Goal: Transaction & Acquisition: Purchase product/service

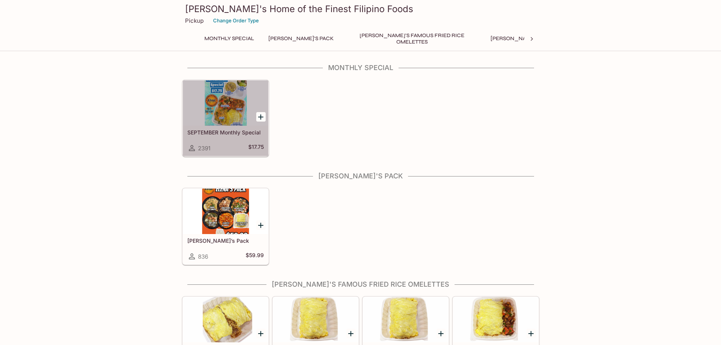
click at [213, 124] on div at bounding box center [225, 102] width 85 height 45
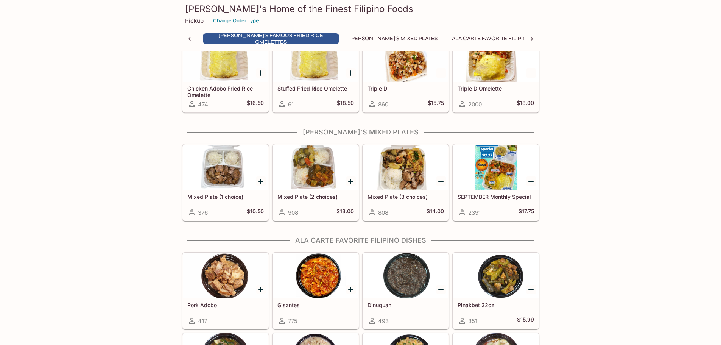
scroll to position [0, 119]
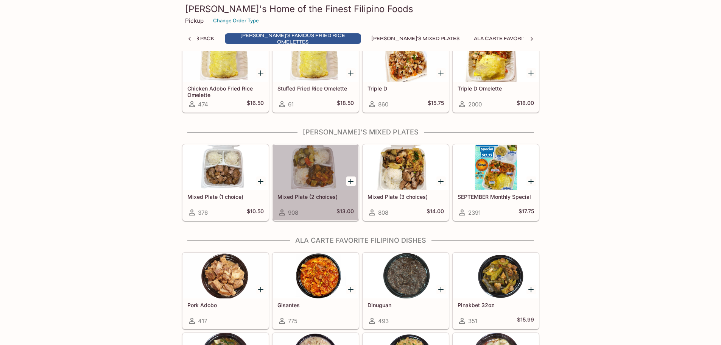
click at [290, 192] on div "Mixed Plate (2 choices) 908 $13.00" at bounding box center [315, 205] width 85 height 30
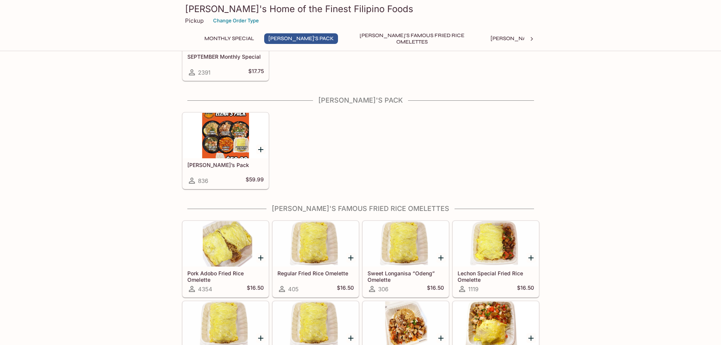
scroll to position [189, 0]
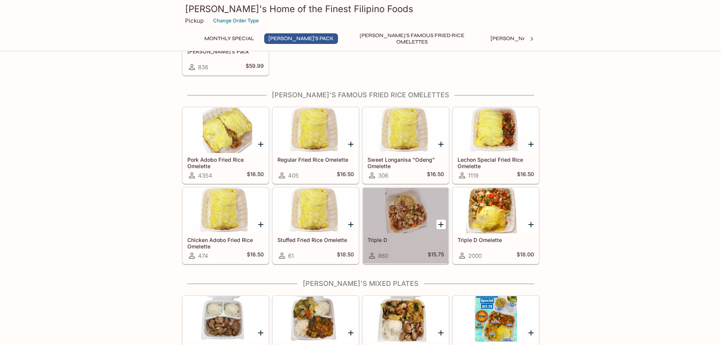
click at [416, 214] on div at bounding box center [405, 210] width 85 height 45
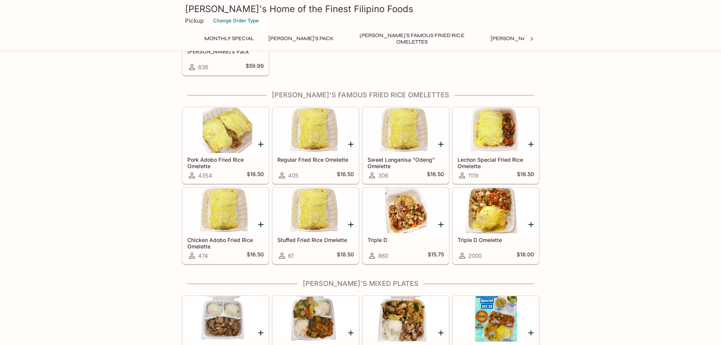
scroll to position [265, 0]
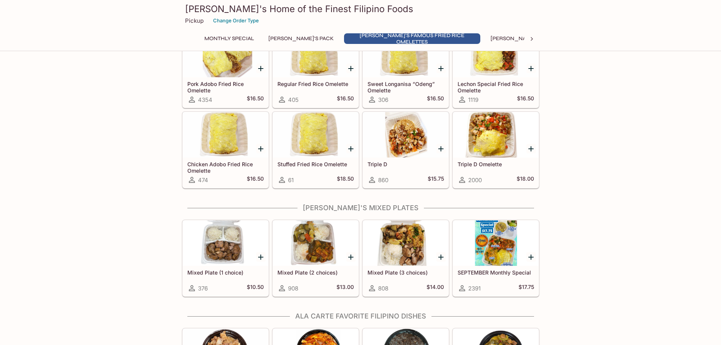
click at [217, 270] on h5 "Mixed Plate (1 choice)" at bounding box center [225, 272] width 76 height 6
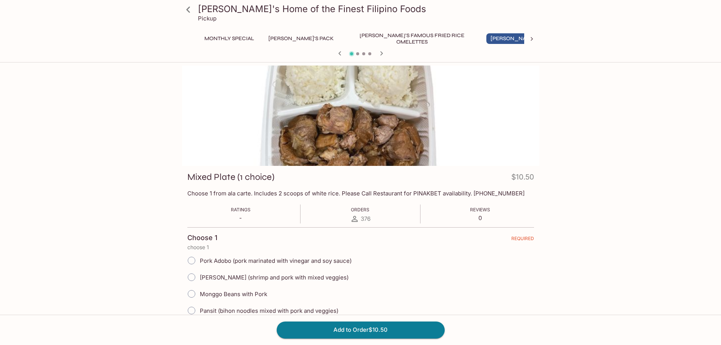
click at [359, 56] on div at bounding box center [360, 53] width 363 height 11
click at [359, 53] on div at bounding box center [360, 53] width 363 height 11
click at [356, 53] on span at bounding box center [357, 53] width 3 height 3
click at [379, 53] on icon "button" at bounding box center [381, 53] width 9 height 9
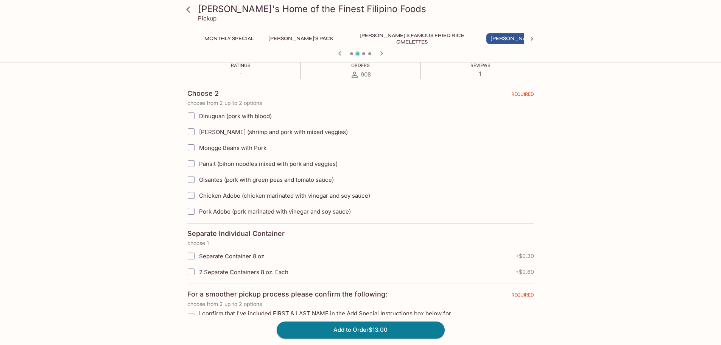
scroll to position [227, 0]
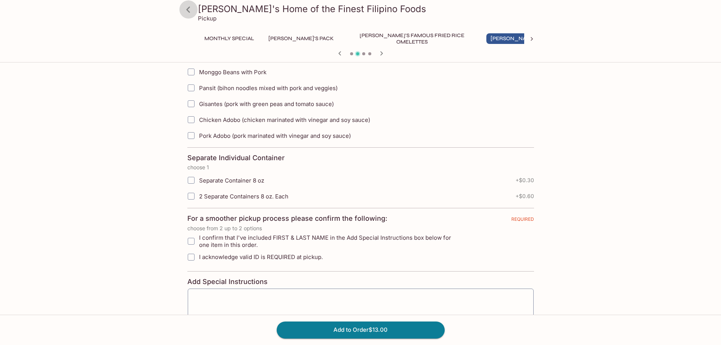
click at [187, 6] on icon at bounding box center [188, 9] width 13 height 13
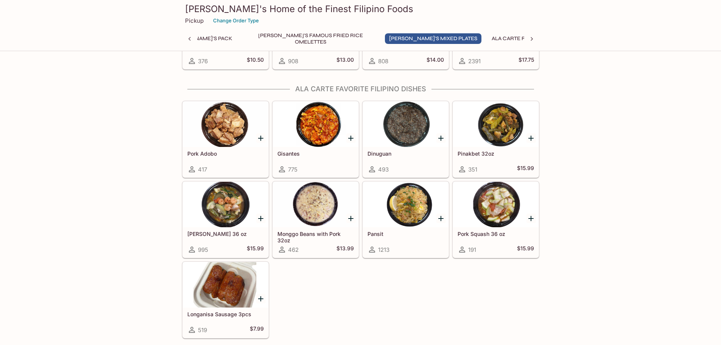
scroll to position [378, 0]
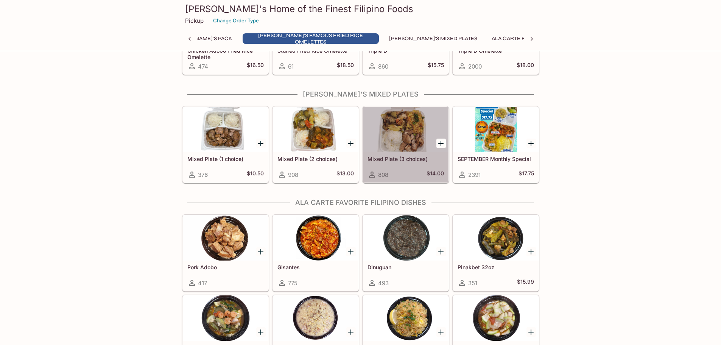
click at [408, 141] on div at bounding box center [405, 129] width 85 height 45
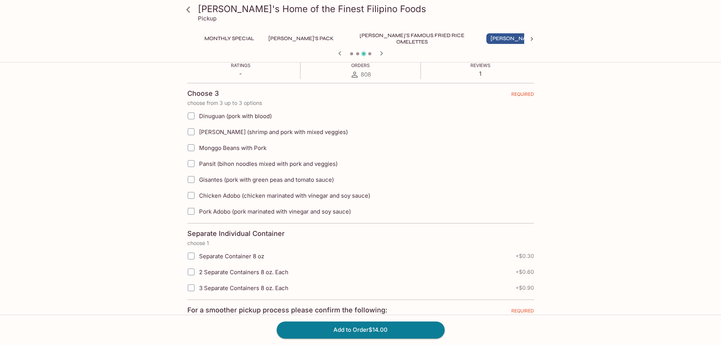
scroll to position [76, 0]
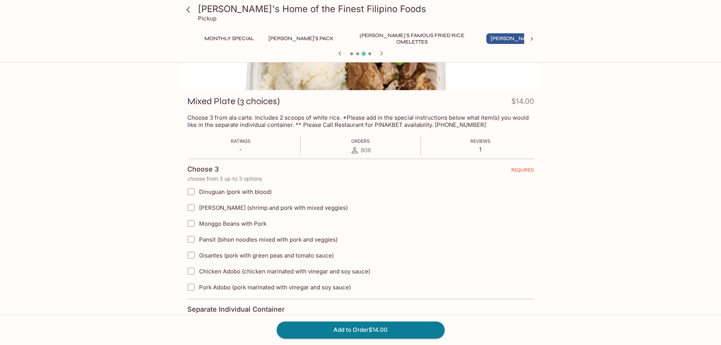
click at [187, 9] on icon at bounding box center [188, 9] width 4 height 6
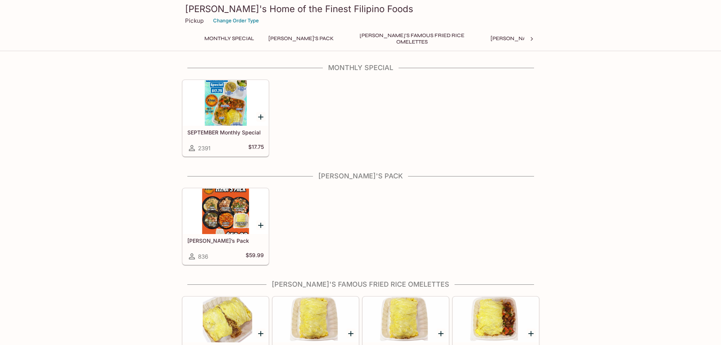
click at [214, 38] on button "Monthly Special" at bounding box center [229, 38] width 58 height 11
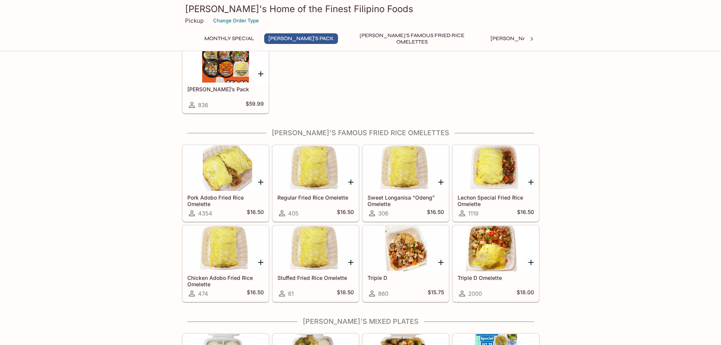
scroll to position [303, 0]
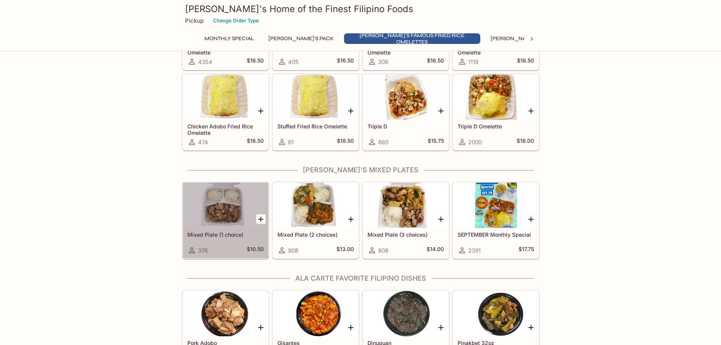
click at [228, 211] on div at bounding box center [225, 204] width 85 height 45
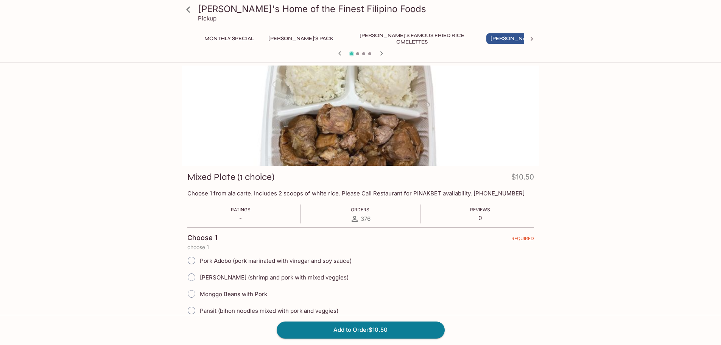
scroll to position [76, 0]
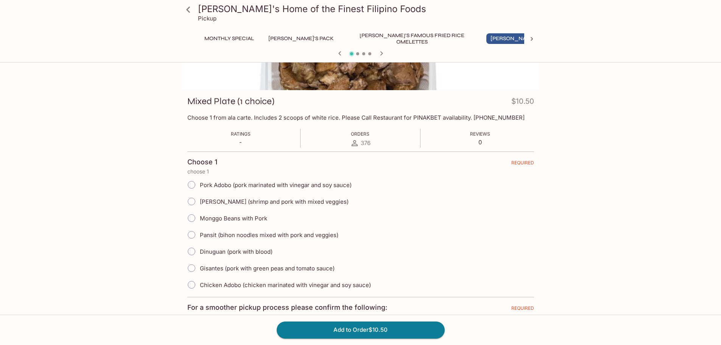
click at [189, 252] on input "Dinuguan (pork with blood)" at bounding box center [191, 251] width 16 height 16
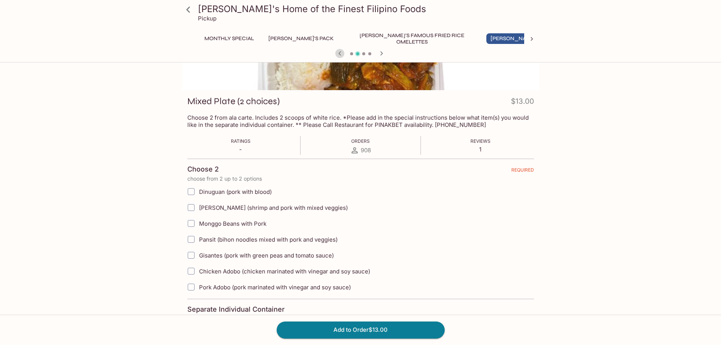
click at [337, 52] on icon "button" at bounding box center [339, 53] width 9 height 9
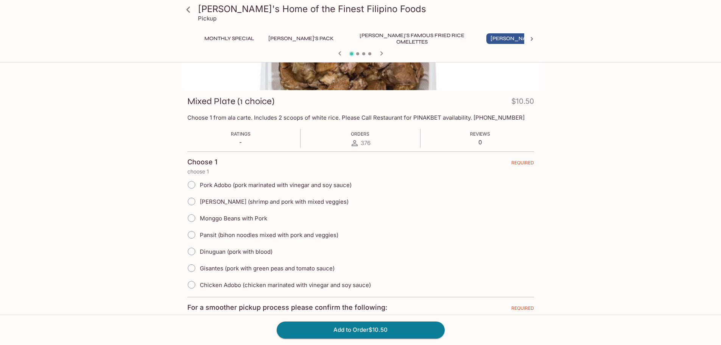
click at [190, 252] on input "Dinuguan (pork with blood)" at bounding box center [191, 251] width 16 height 16
radio input "true"
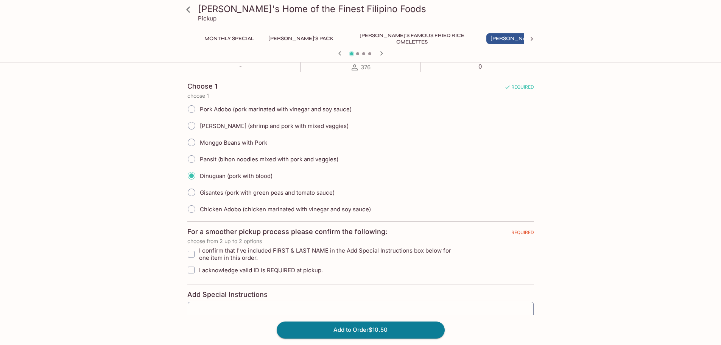
scroll to position [227, 0]
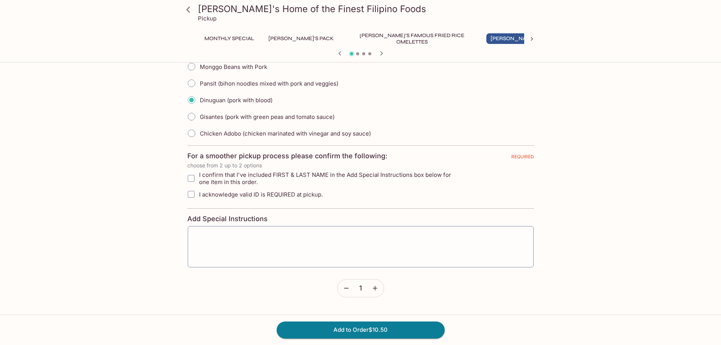
click at [191, 176] on input "I confirm that I've included FIRST & LAST NAME in the Add Special Instructions …" at bounding box center [190, 178] width 15 height 15
checkbox input "true"
click at [194, 134] on input "Chicken Adobo (chicken marinated with vinegar and soy sauce)" at bounding box center [191, 133] width 16 height 16
radio input "true"
click at [375, 290] on icon "button" at bounding box center [375, 288] width 8 height 8
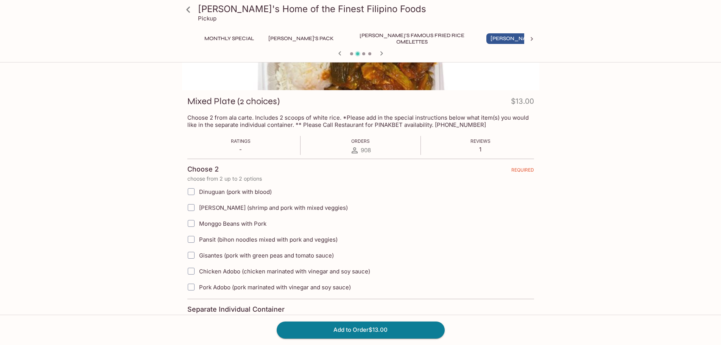
scroll to position [151, 0]
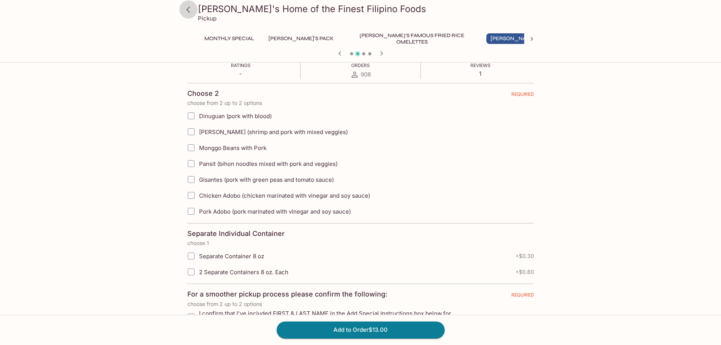
click at [186, 9] on icon at bounding box center [188, 9] width 13 height 13
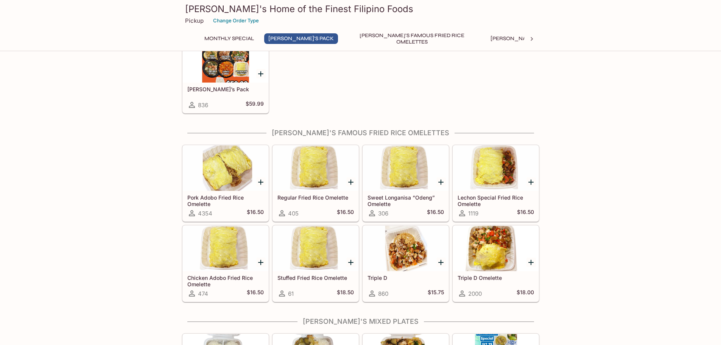
scroll to position [303, 0]
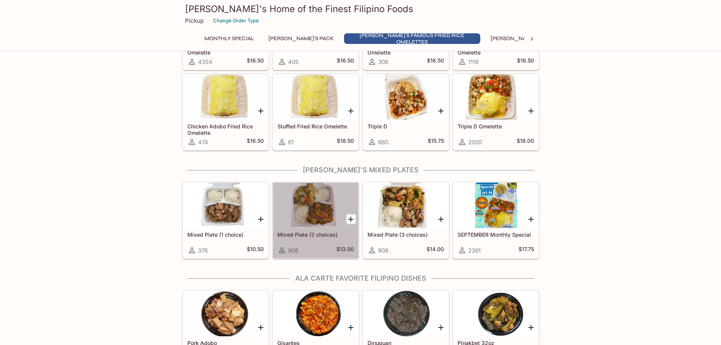
click at [317, 232] on h5 "Mixed Plate (2 choices)" at bounding box center [315, 234] width 76 height 6
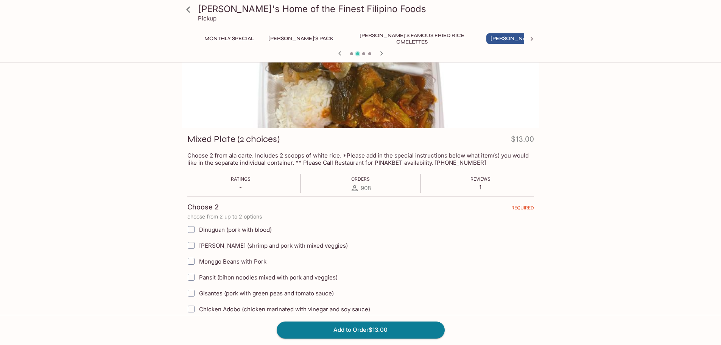
scroll to position [76, 0]
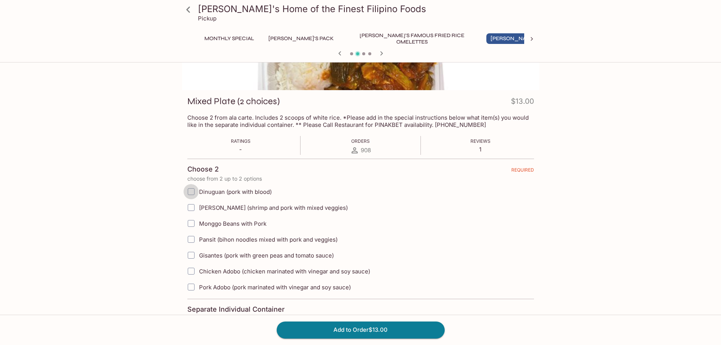
click at [189, 189] on input "Dinuguan (pork with blood)" at bounding box center [190, 191] width 15 height 15
checkbox input "true"
click at [191, 272] on input "Chicken Adobo (chicken marinated with vinegar and soy sauce)" at bounding box center [190, 270] width 15 height 15
checkbox input "true"
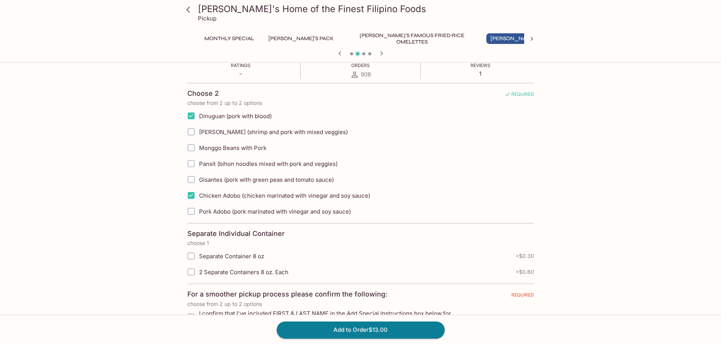
scroll to position [227, 0]
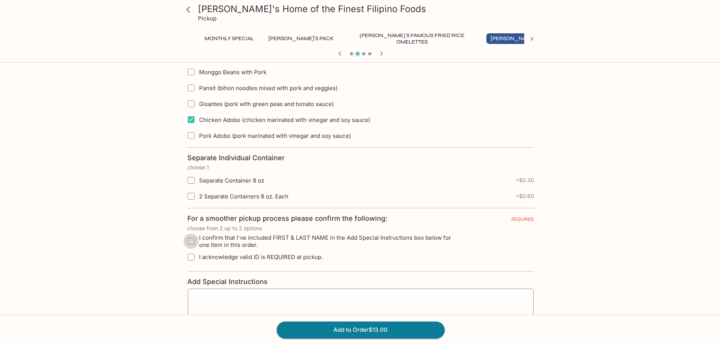
click at [192, 240] on input "I confirm that I've included FIRST & LAST NAME in the Add Special Instructions …" at bounding box center [190, 240] width 15 height 15
checkbox input "true"
click at [192, 255] on input "I acknowledge valid ID is REQUIRED at pickup." at bounding box center [190, 256] width 15 height 15
checkbox input "true"
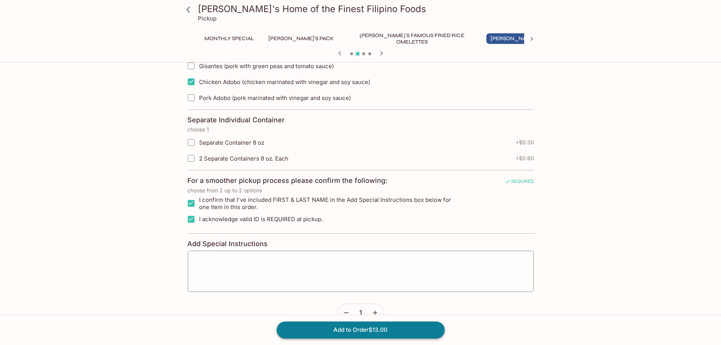
click at [377, 329] on button "Add to Order $13.00" at bounding box center [360, 329] width 168 height 17
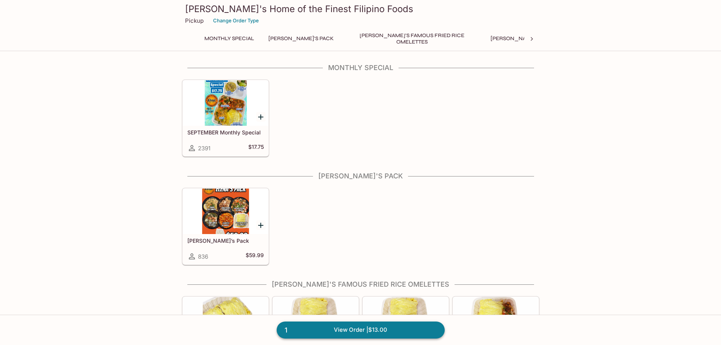
click at [379, 329] on link "1 View Order | $13.00" at bounding box center [360, 329] width 168 height 17
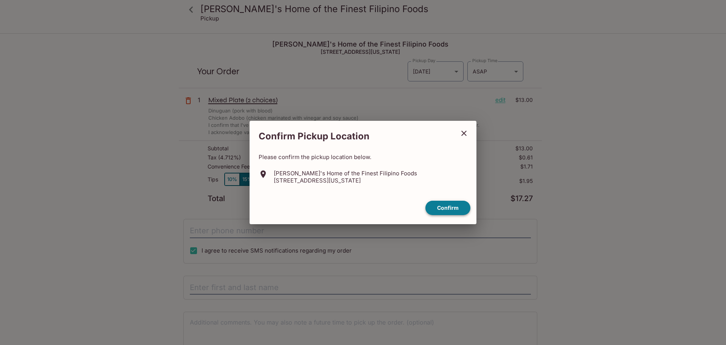
click at [451, 208] on button "Confirm" at bounding box center [448, 207] width 45 height 15
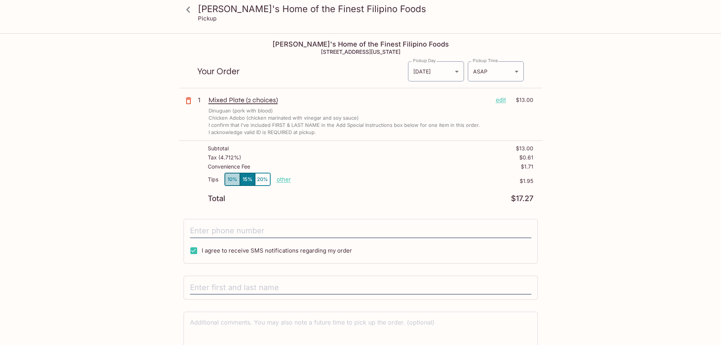
click at [230, 181] on button "10%" at bounding box center [232, 179] width 15 height 12
click at [284, 179] on p "other" at bounding box center [283, 179] width 14 height 7
drag, startPoint x: 327, startPoint y: 178, endPoint x: 508, endPoint y: 187, distance: 180.6
click at [483, 186] on div "Tips 10% 15% 20% Done 1.30 $1.30" at bounding box center [370, 183] width 325 height 22
type input "1.68"
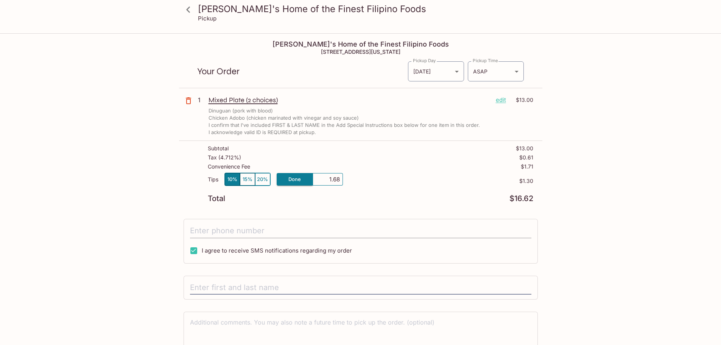
click at [319, 227] on input "tel" at bounding box center [360, 231] width 341 height 14
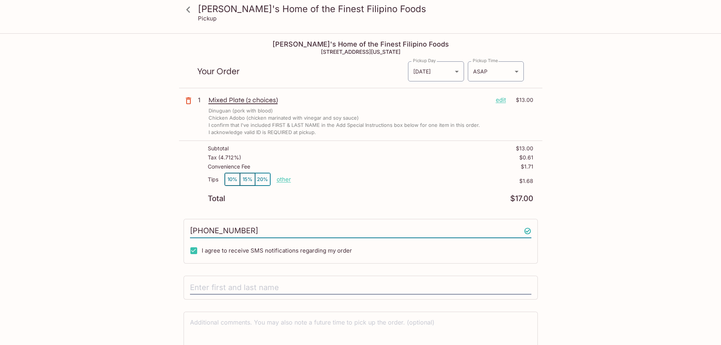
type input "8083128889"
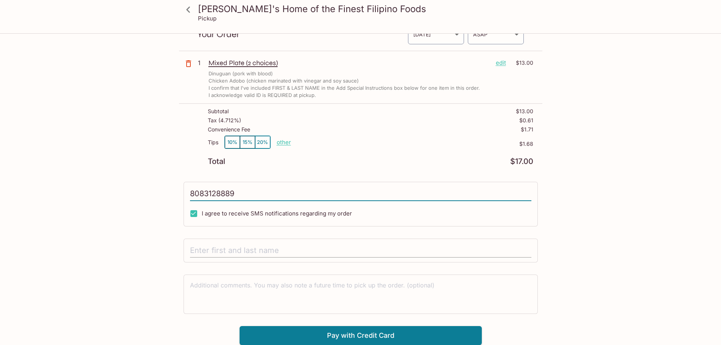
click at [299, 246] on input "text" at bounding box center [360, 250] width 341 height 14
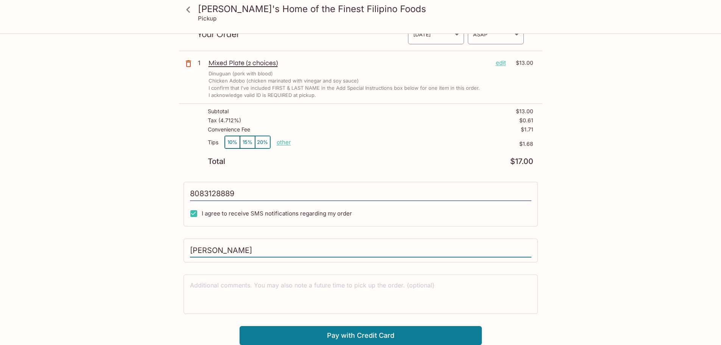
type input "[PERSON_NAME]"
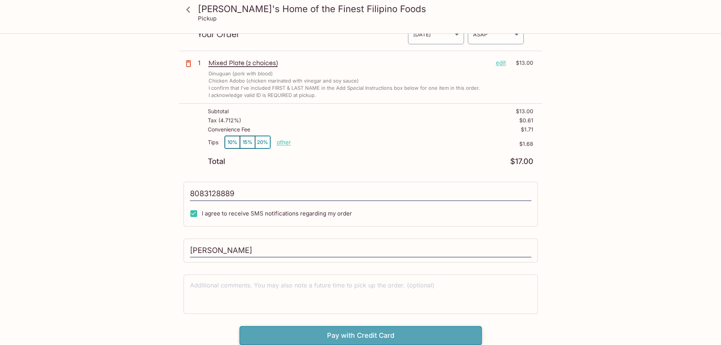
click at [369, 336] on button "Pay with Credit Card" at bounding box center [360, 335] width 242 height 19
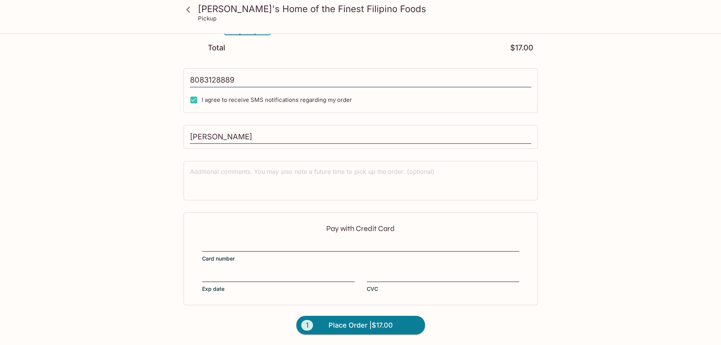
type input "[PHONE_NUMBER]"
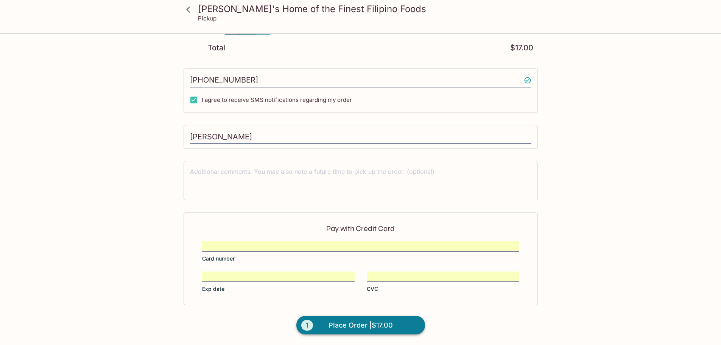
click at [374, 329] on span "Place Order | $17.00" at bounding box center [360, 325] width 64 height 12
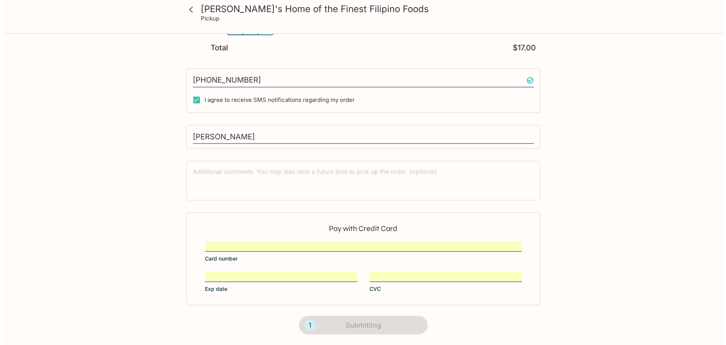
scroll to position [0, 0]
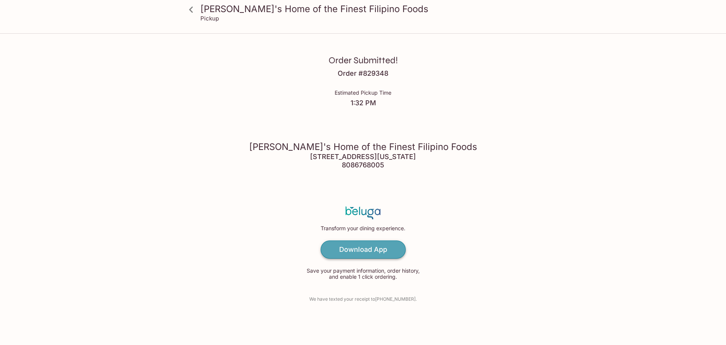
click at [362, 253] on link "Download App" at bounding box center [363, 249] width 85 height 18
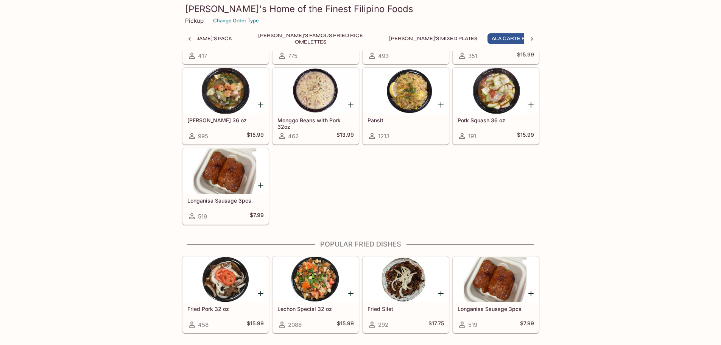
scroll to position [416, 0]
